Goal: Task Accomplishment & Management: Complete application form

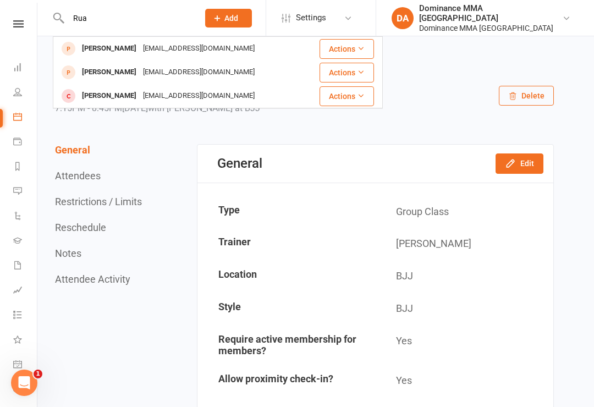
type input "Rua"
click at [118, 70] on div "[PERSON_NAME]" at bounding box center [109, 72] width 61 height 16
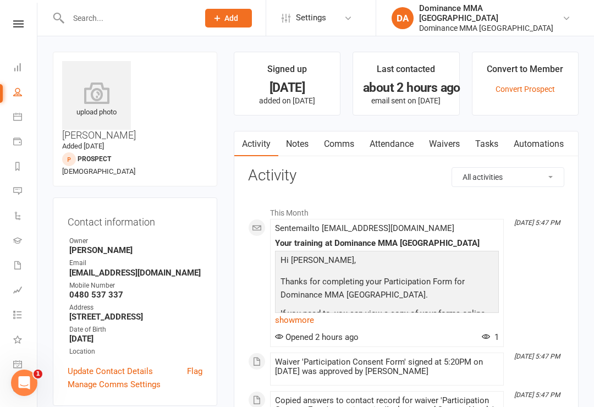
click at [444, 144] on link "Waivers" at bounding box center [445, 144] width 46 height 25
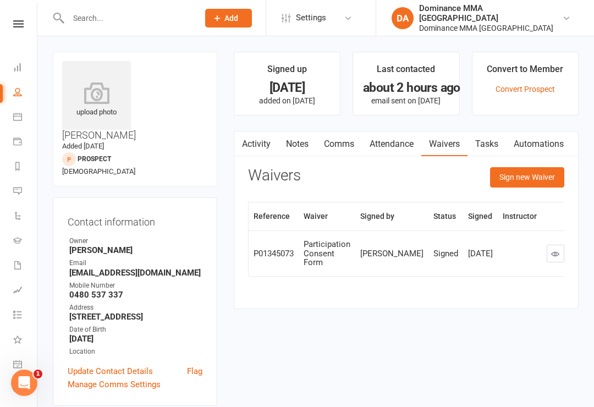
click at [528, 179] on button "Sign new Waiver" at bounding box center [527, 177] width 74 height 20
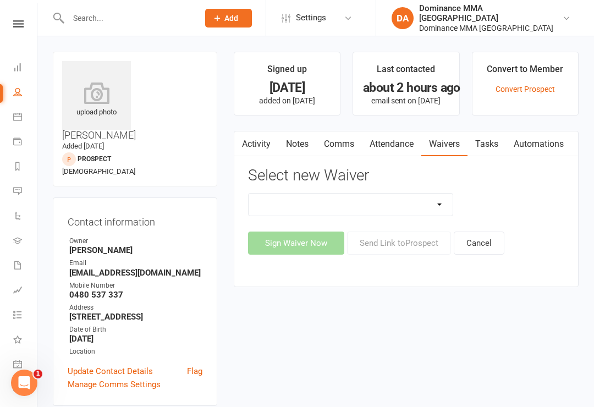
click at [403, 202] on select "Member | Cancellation | Adults Member | Injury Report Form (FOH staff use only)…" at bounding box center [351, 205] width 205 height 22
select select "603"
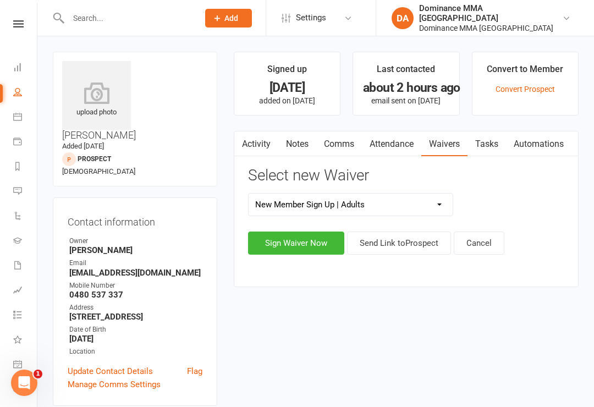
click at [280, 239] on button "Sign Waiver Now" at bounding box center [296, 243] width 96 height 23
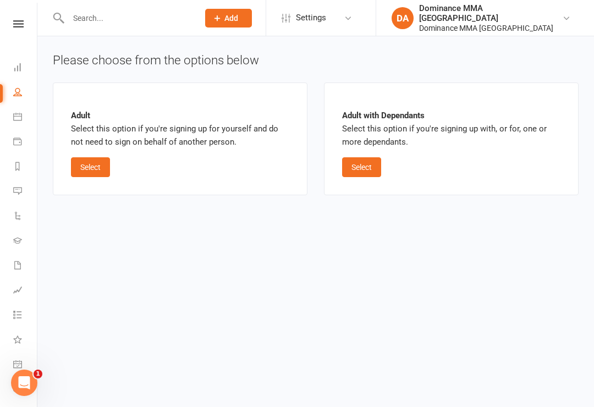
click at [81, 162] on button "Select" at bounding box center [90, 167] width 39 height 20
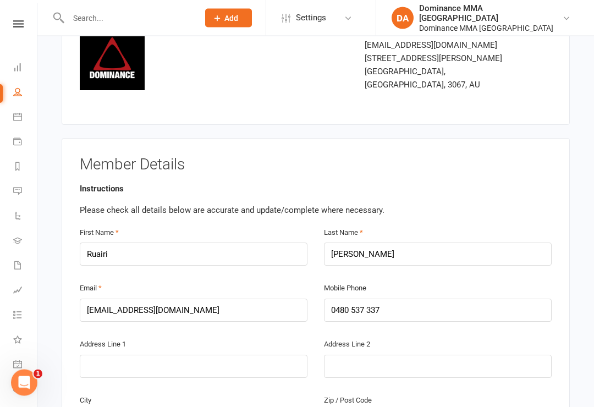
scroll to position [97, 0]
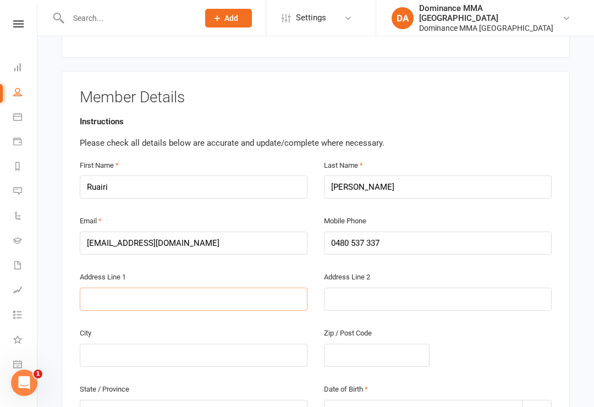
click at [179, 288] on input "text" at bounding box center [194, 299] width 228 height 23
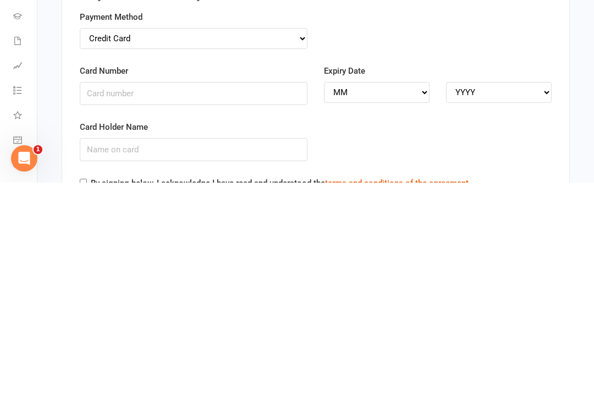
scroll to position [1088, 0]
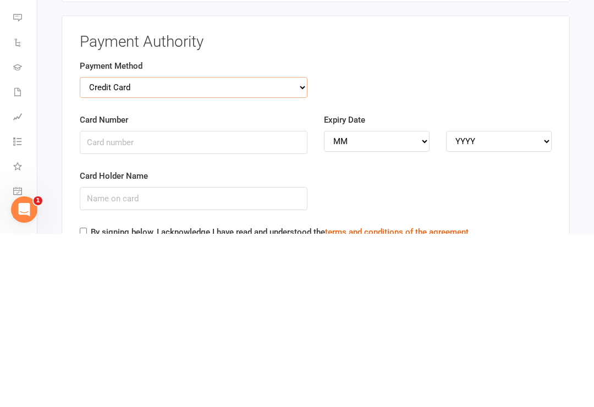
click at [267, 250] on select "Credit Card Bank Account" at bounding box center [194, 260] width 228 height 21
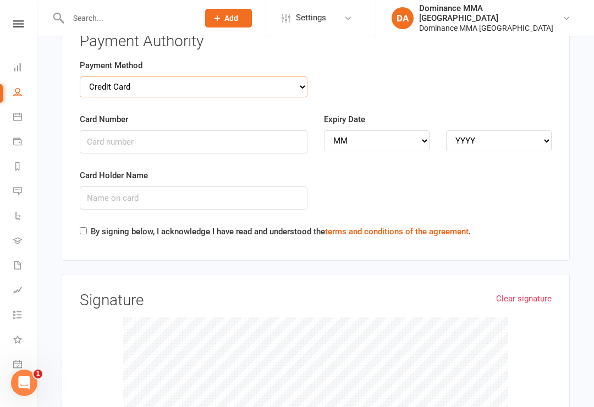
select select "bank_account"
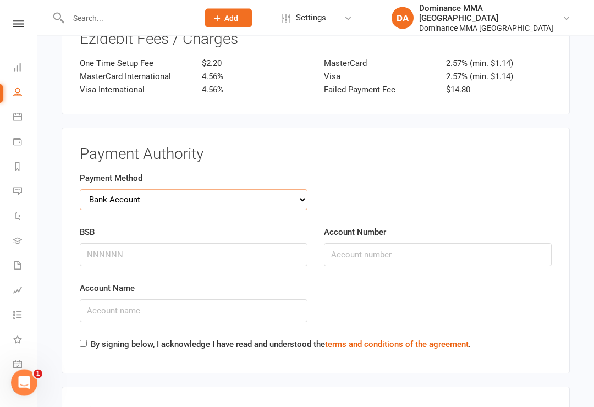
scroll to position [1148, 0]
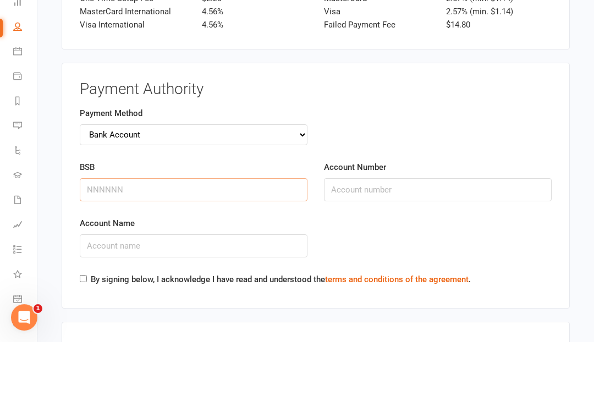
click at [193, 244] on input "BSB" at bounding box center [194, 255] width 228 height 23
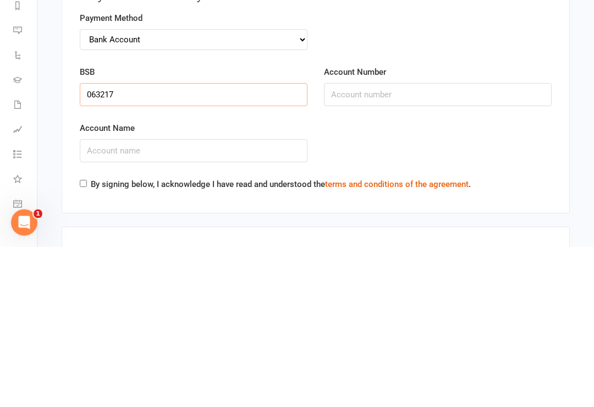
type input "063217"
click at [241, 300] on input "Account Name" at bounding box center [194, 311] width 228 height 23
type input "[PERSON_NAME]"
click at [427, 244] on input "Account Number" at bounding box center [438, 255] width 228 height 23
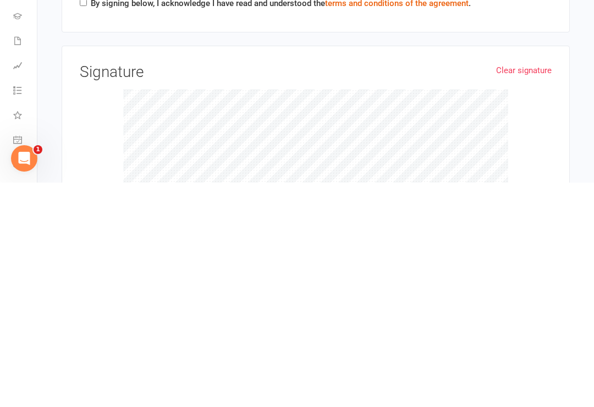
scroll to position [1273, 0]
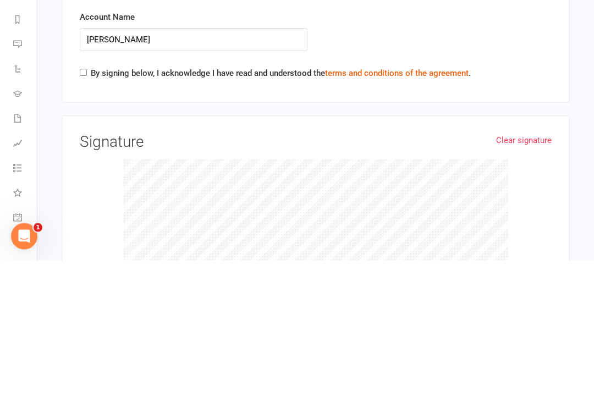
type input "10638559"
click at [81, 216] on input "By signing below, I acknowledge I have read and understood the terms and condit…" at bounding box center [83, 219] width 7 height 7
checkbox input "true"
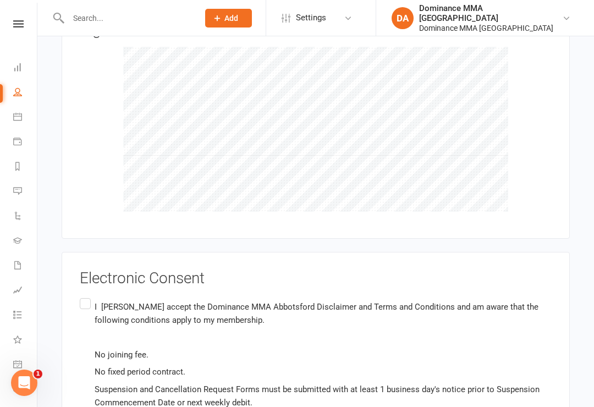
scroll to position [1531, 0]
click at [80, 297] on label "I [PERSON_NAME] accept the Dominance MMA Abbotsford Disclaimer and Terms and Co…" at bounding box center [316, 355] width 472 height 117
click at [80, 297] on input "I [PERSON_NAME] accept the Dominance MMA Abbotsford Disclaimer and Terms and Co…" at bounding box center [83, 297] width 7 height 0
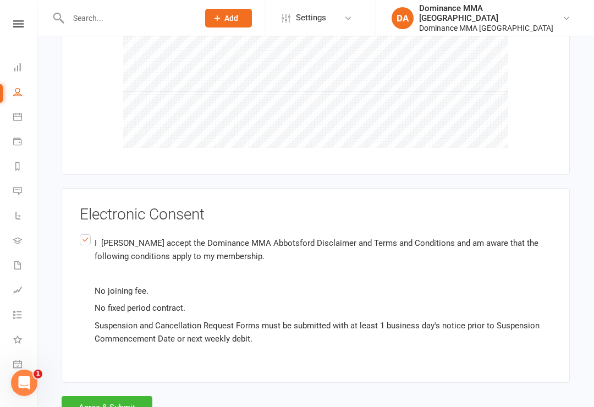
click at [108, 396] on button "Agree & Submit" at bounding box center [107, 407] width 91 height 23
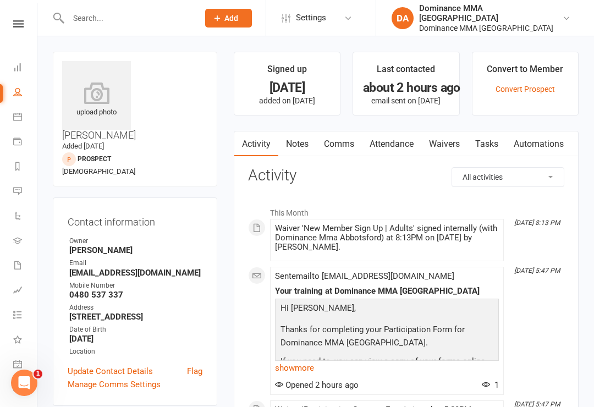
click at [23, 53] on div "Clubworx" at bounding box center [18, 38] width 37 height 36
click at [21, 57] on link "Dashboard" at bounding box center [25, 68] width 25 height 25
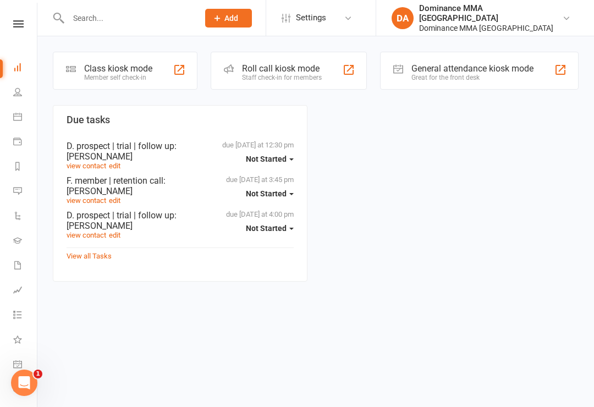
click at [117, 65] on div "Class kiosk mode" at bounding box center [118, 68] width 68 height 10
